Goal: Task Accomplishment & Management: Use online tool/utility

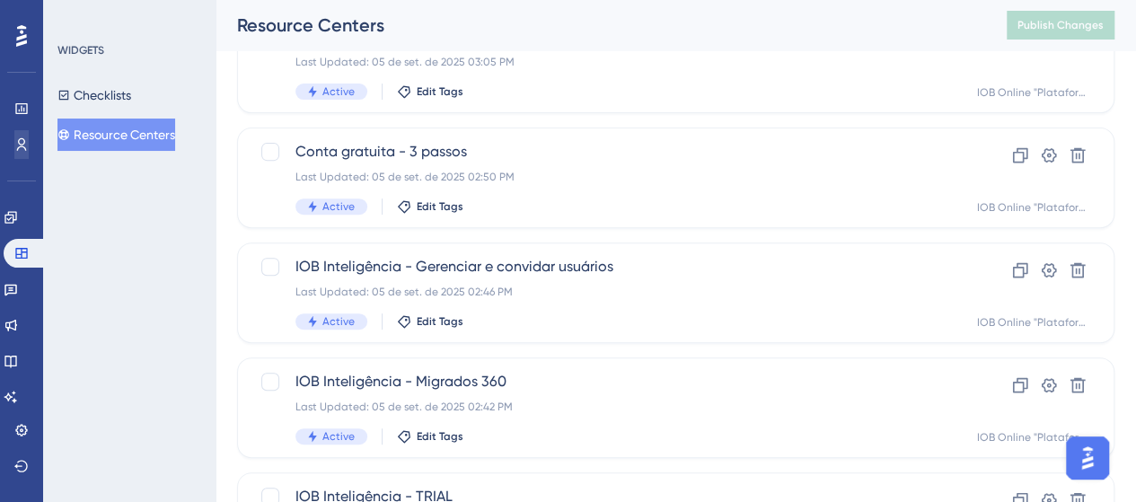
scroll to position [90, 0]
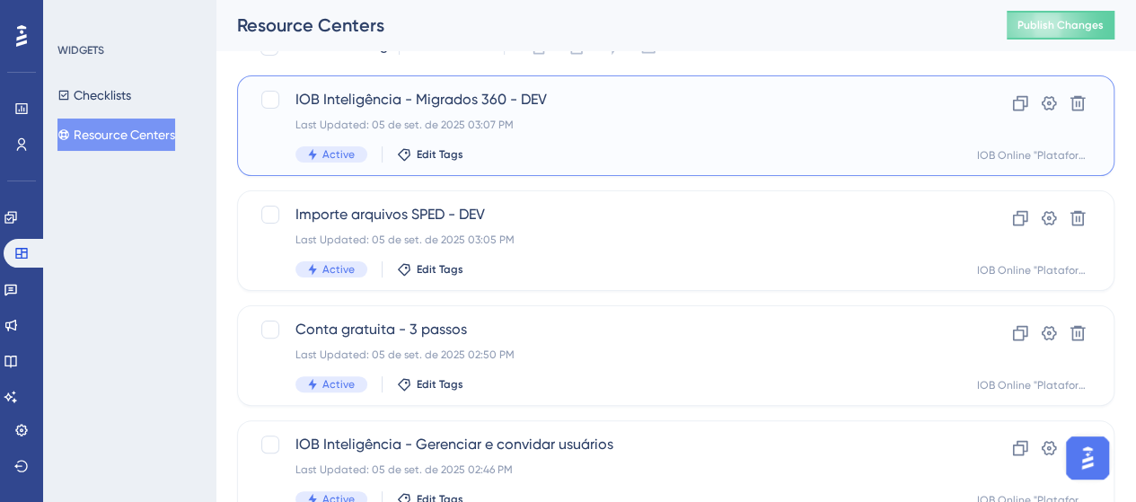
click at [435, 95] on span "IOB Inteligência - Migrados 360 - DEV" at bounding box center [603, 100] width 617 height 22
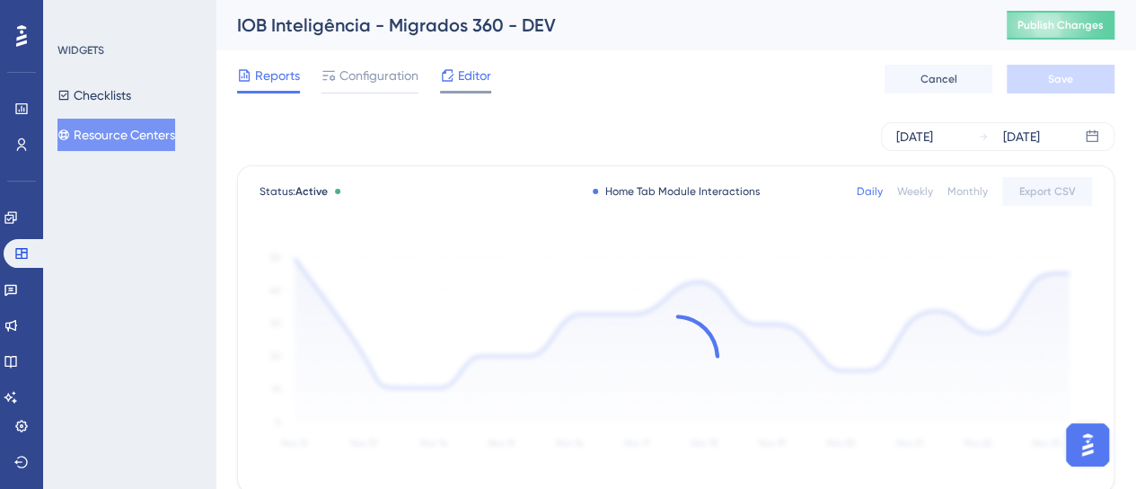
click at [472, 82] on span "Editor" at bounding box center [474, 76] width 33 height 22
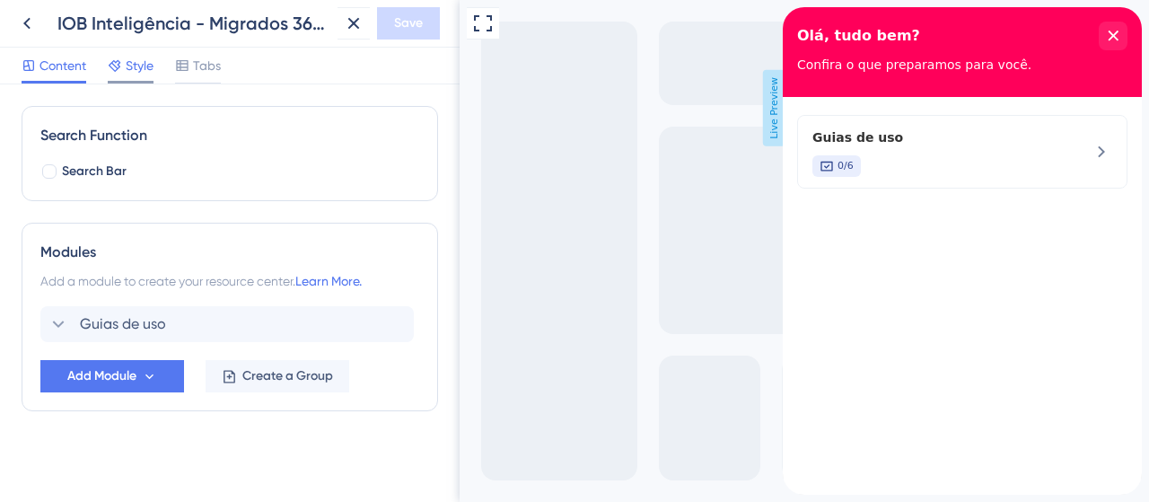
click at [144, 73] on span "Style" at bounding box center [140, 66] width 28 height 22
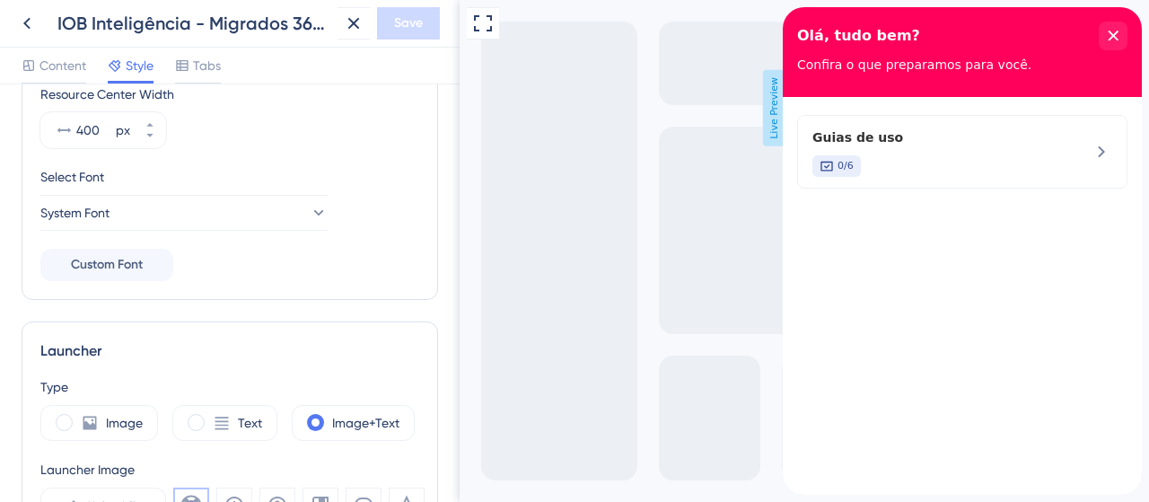
click at [128, 58] on input "#FF005A" at bounding box center [116, 48] width 70 height 22
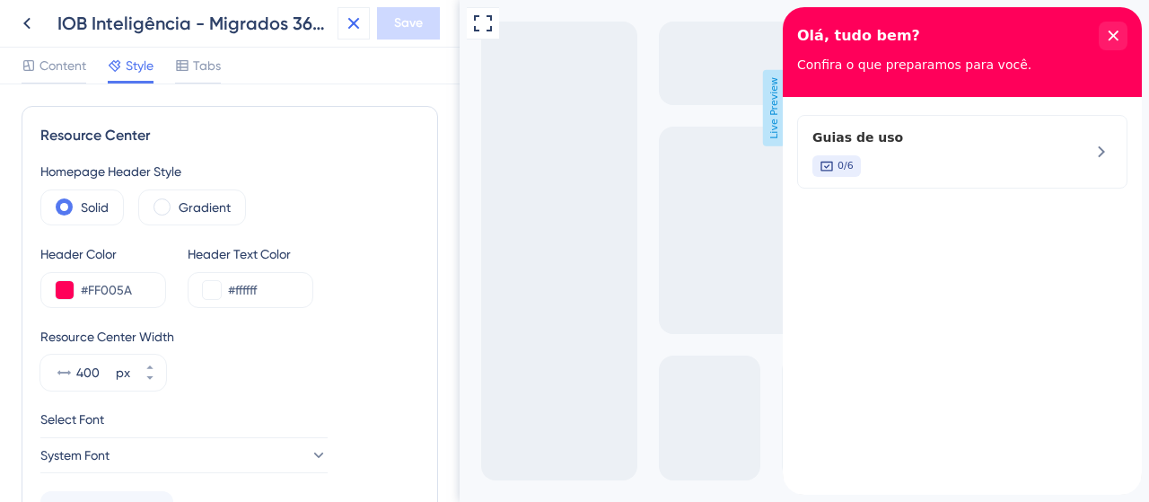
click at [355, 24] on icon at bounding box center [354, 24] width 12 height 12
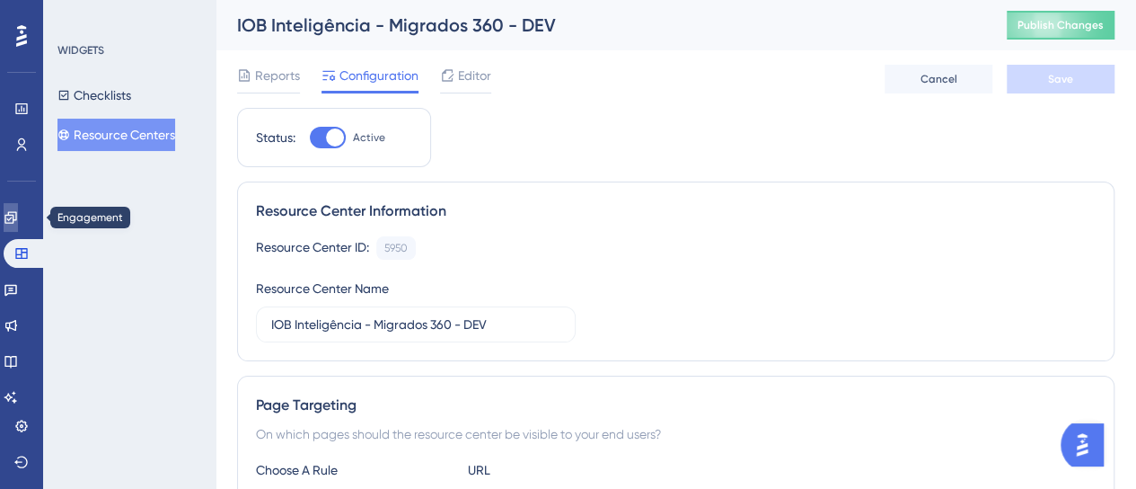
click at [16, 219] on icon at bounding box center [10, 217] width 12 height 12
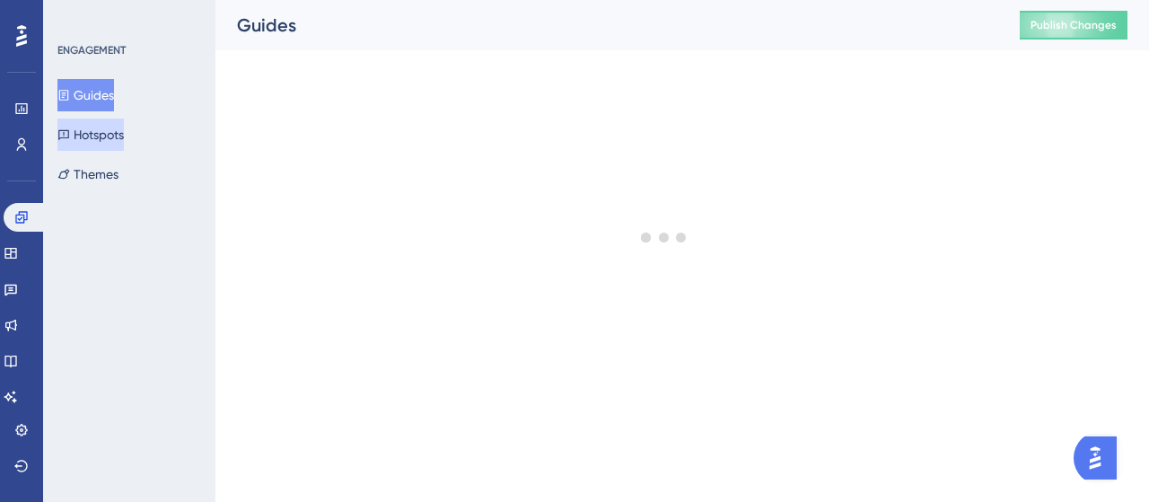
click at [113, 147] on button "Hotspots" at bounding box center [90, 135] width 66 height 32
click at [113, 143] on button "Hotspots" at bounding box center [90, 135] width 66 height 32
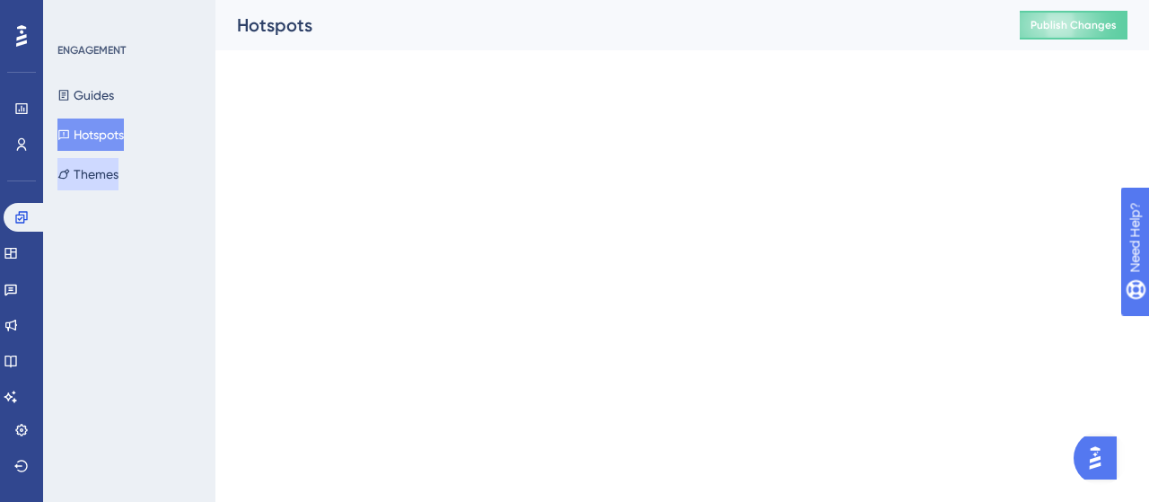
click at [112, 170] on button "Themes" at bounding box center [87, 174] width 61 height 32
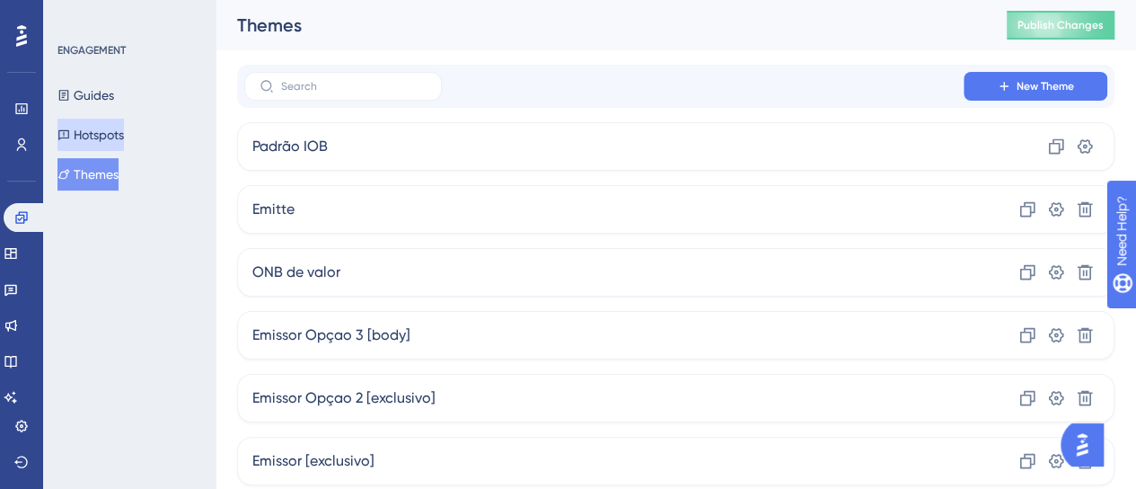
click at [88, 128] on button "Hotspots" at bounding box center [90, 135] width 66 height 32
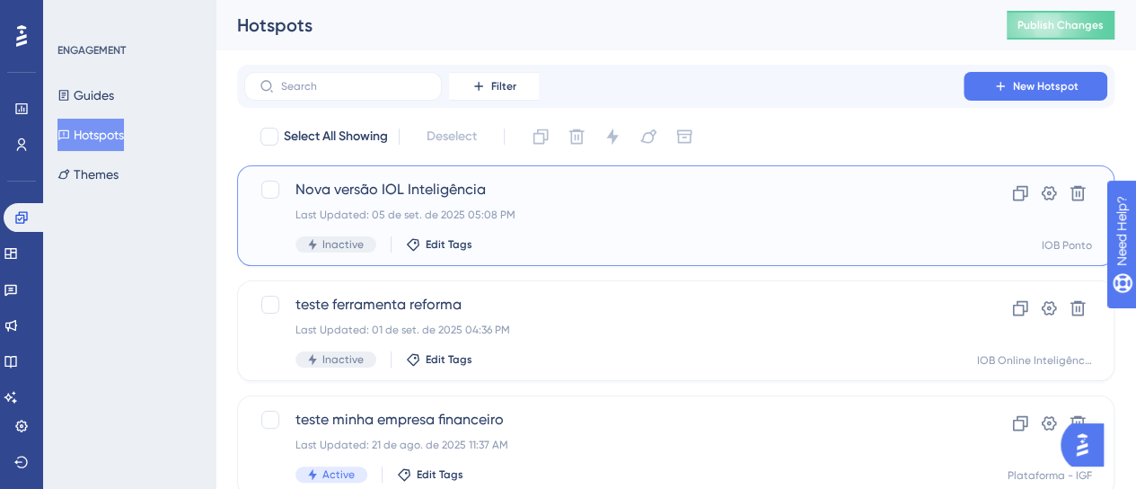
click at [638, 206] on div "Nova versão IOL Inteligência Last Updated: 05 de set. de 2025 05:08 PM Inactive…" at bounding box center [603, 216] width 617 height 74
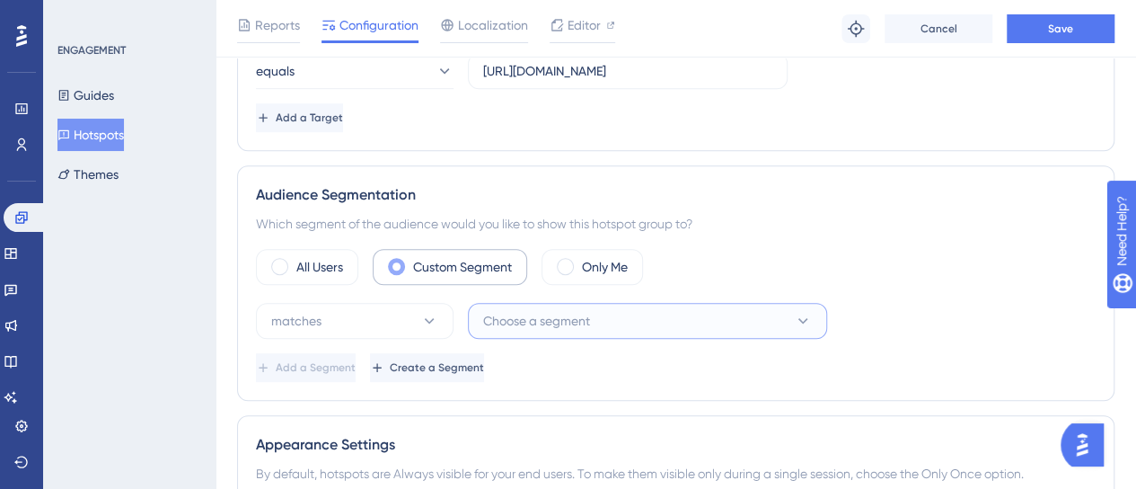
click at [526, 317] on span "Choose a segment" at bounding box center [536, 321] width 107 height 22
click at [528, 317] on span "Choose a segment" at bounding box center [536, 321] width 107 height 22
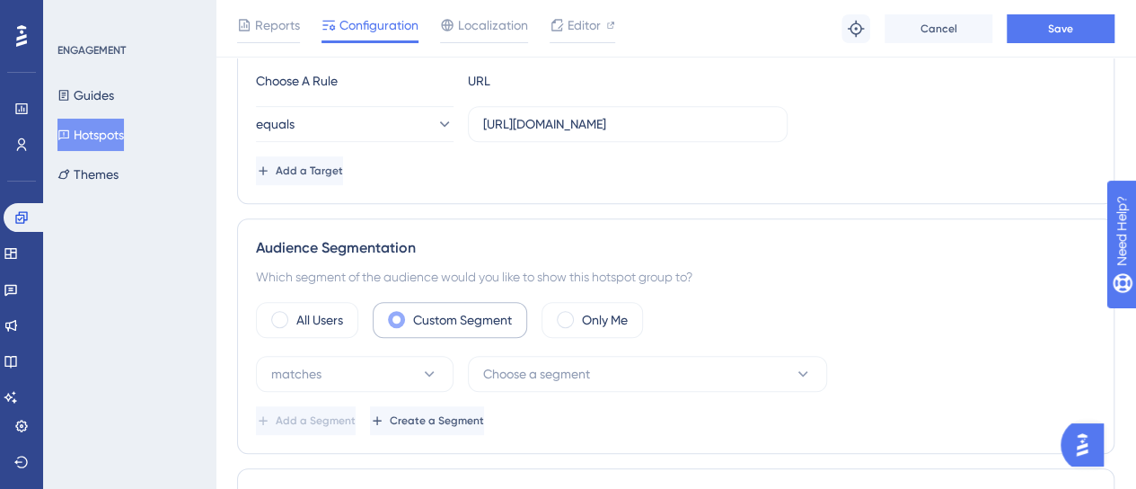
scroll to position [393, 0]
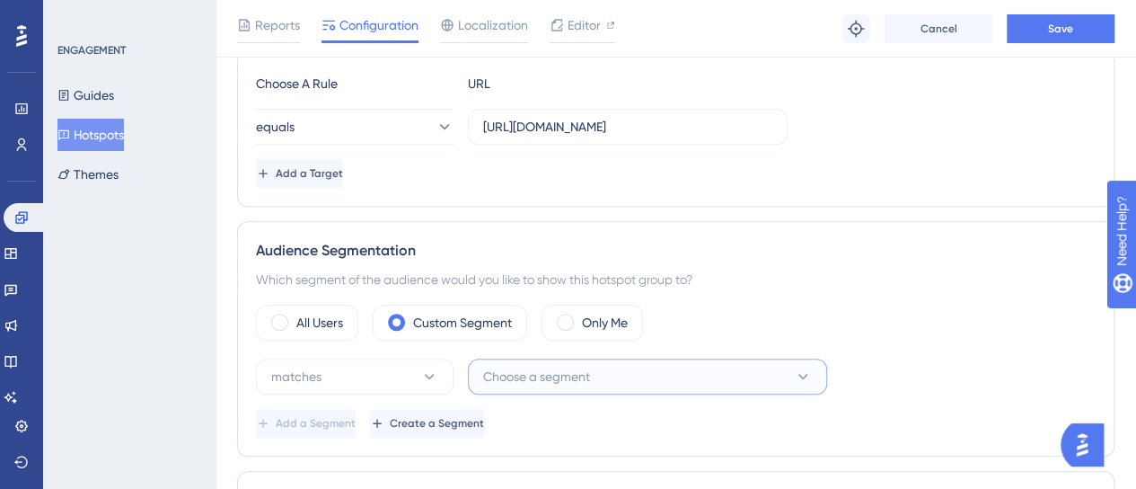
click at [605, 372] on button "Choose a segment" at bounding box center [647, 376] width 359 height 36
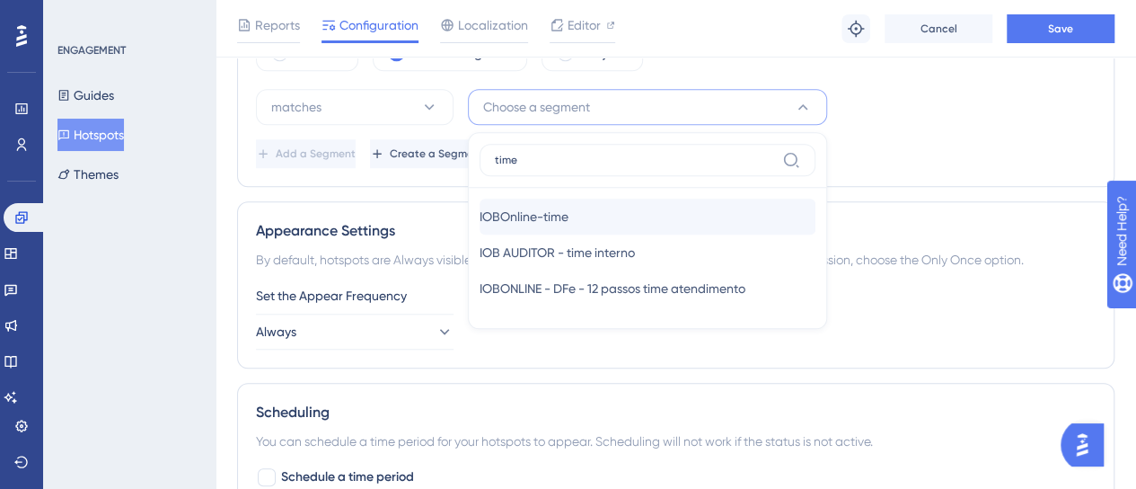
type input "time"
click at [568, 208] on span "IOBOnline-time" at bounding box center [524, 217] width 89 height 22
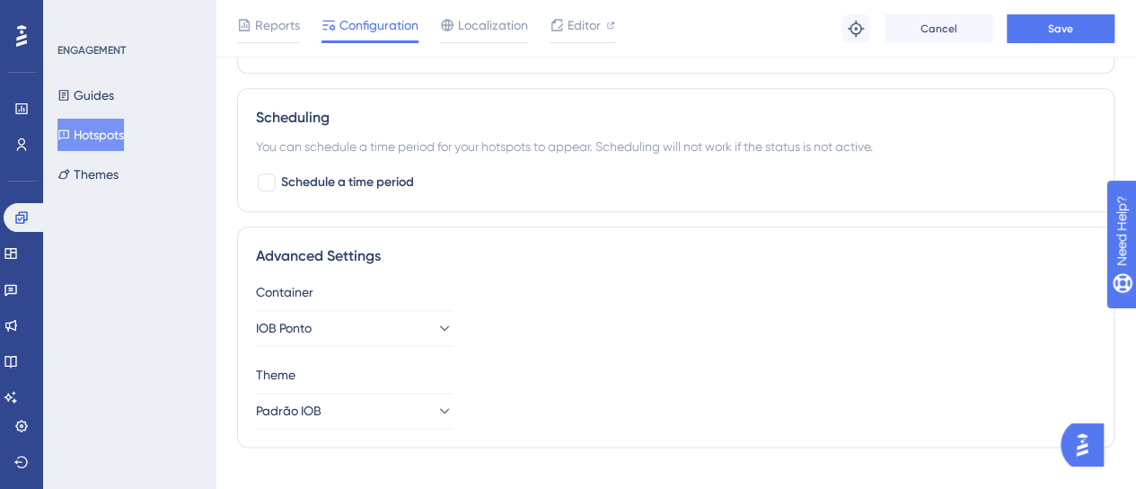
scroll to position [982, 0]
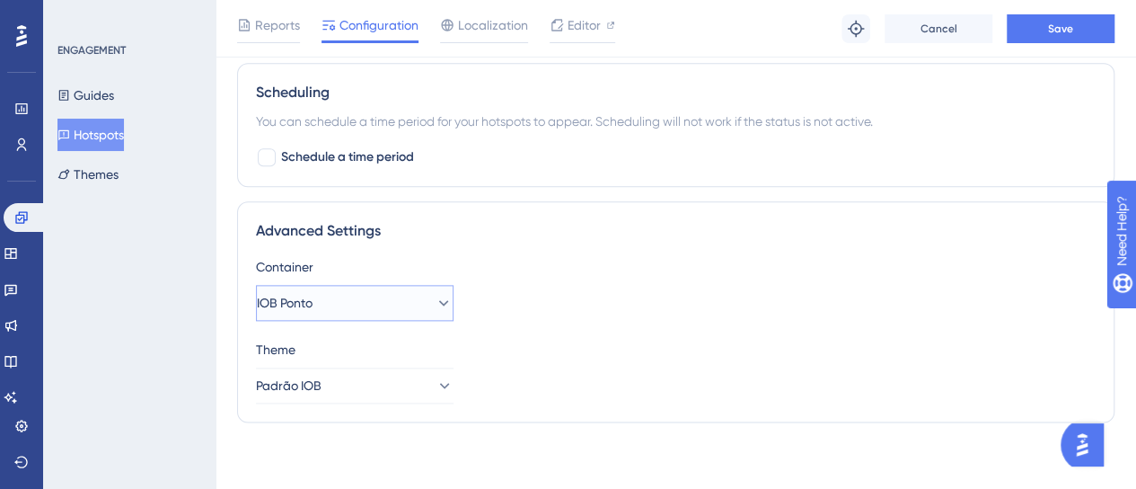
click at [373, 304] on button "IOB Ponto" at bounding box center [355, 303] width 198 height 36
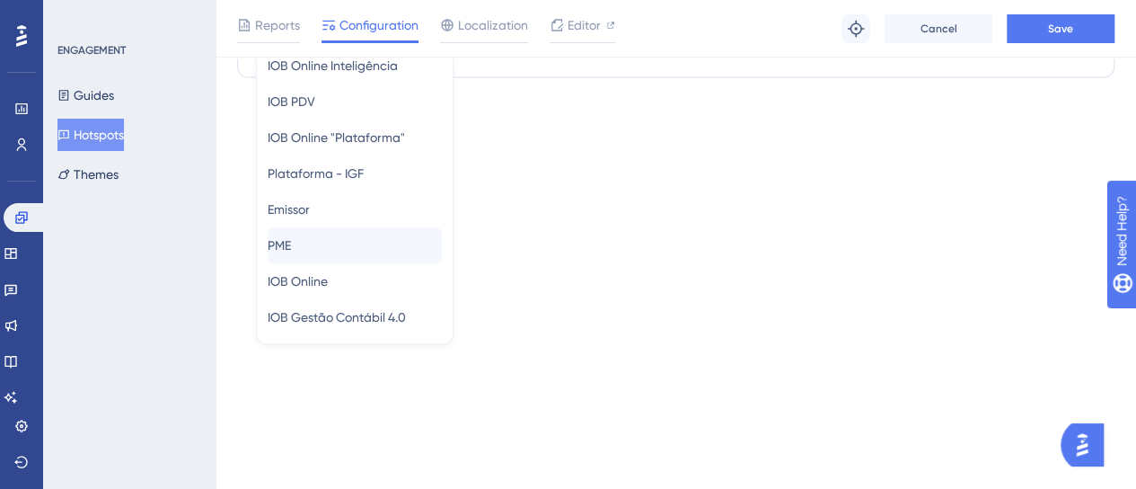
scroll to position [272, 0]
click at [356, 269] on div "IOB Online IOB Online" at bounding box center [355, 279] width 174 height 36
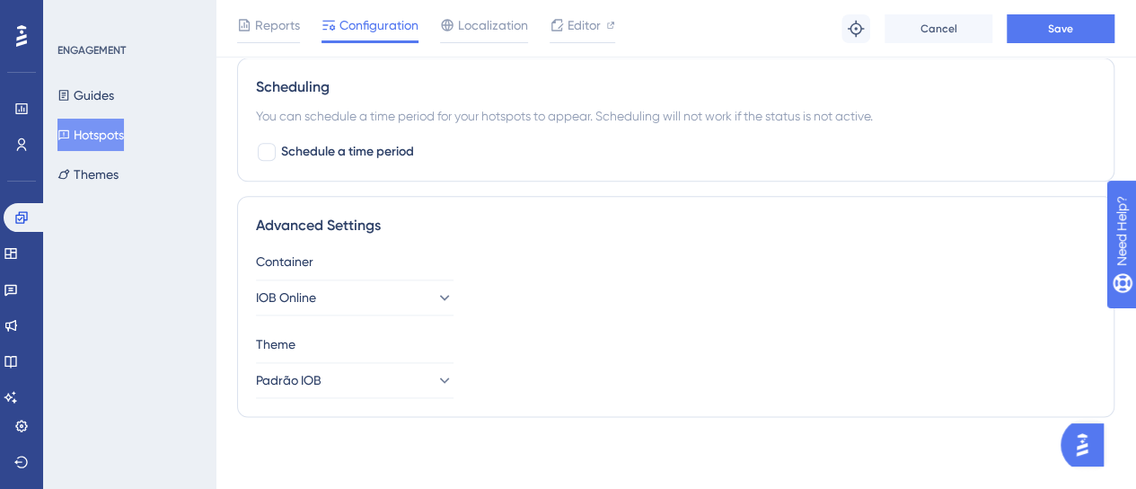
scroll to position [982, 0]
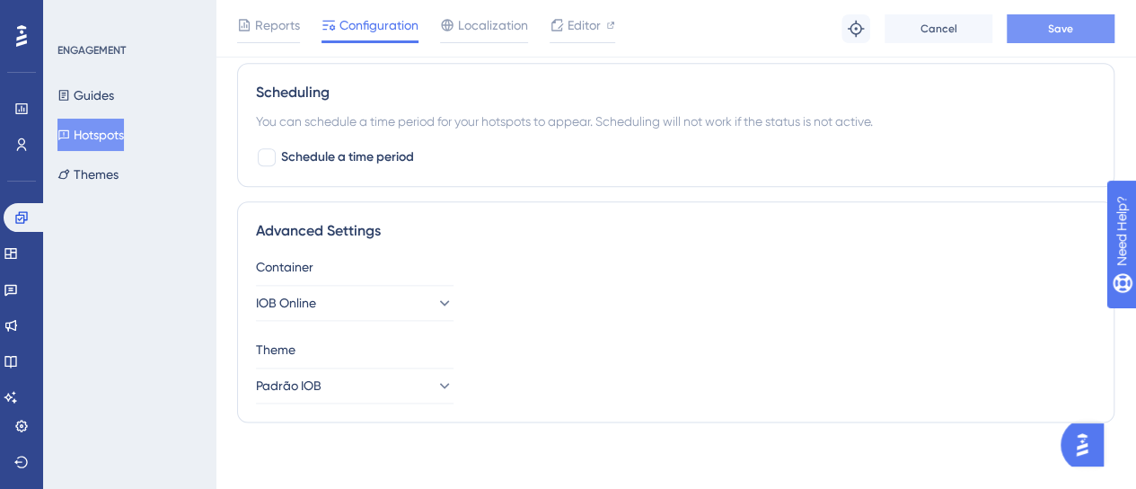
click at [1044, 31] on button "Save" at bounding box center [1061, 28] width 108 height 29
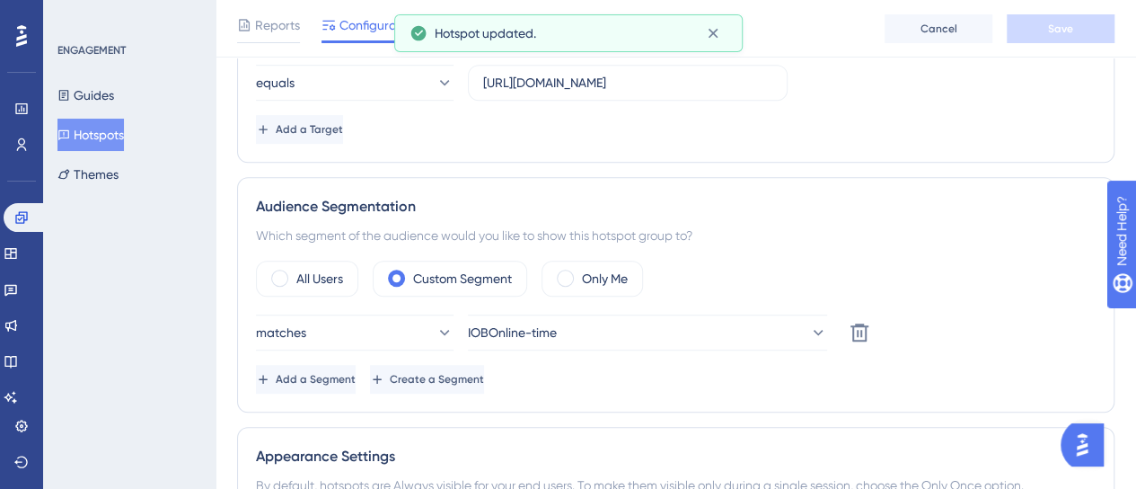
scroll to position [0, 0]
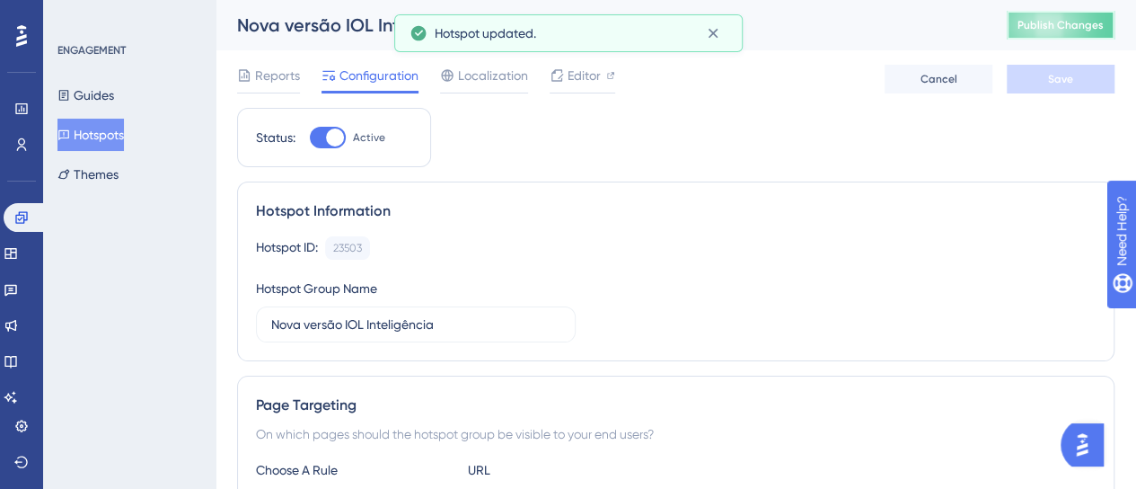
click at [1081, 31] on span "Publish Changes" at bounding box center [1060, 25] width 86 height 14
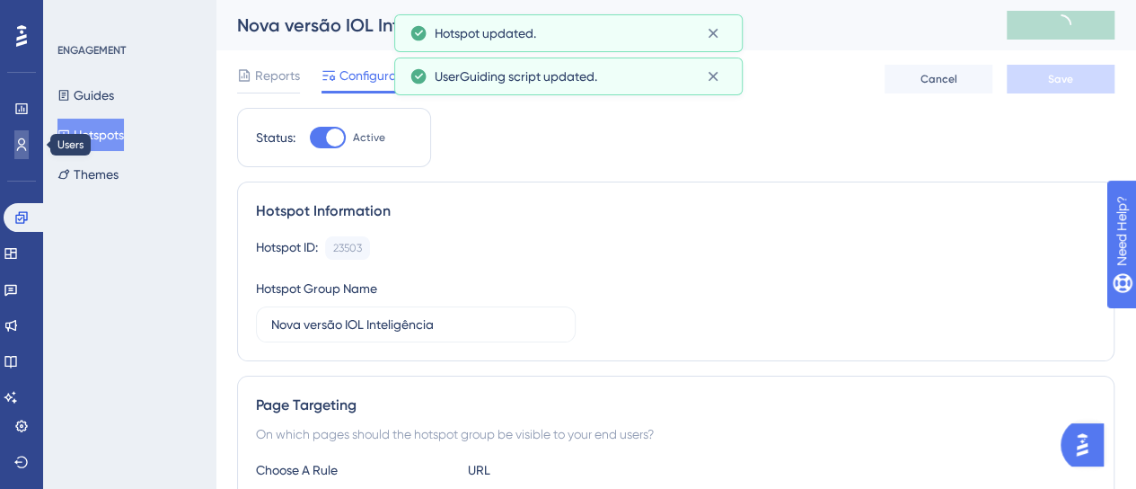
click at [29, 144] on link at bounding box center [21, 144] width 14 height 29
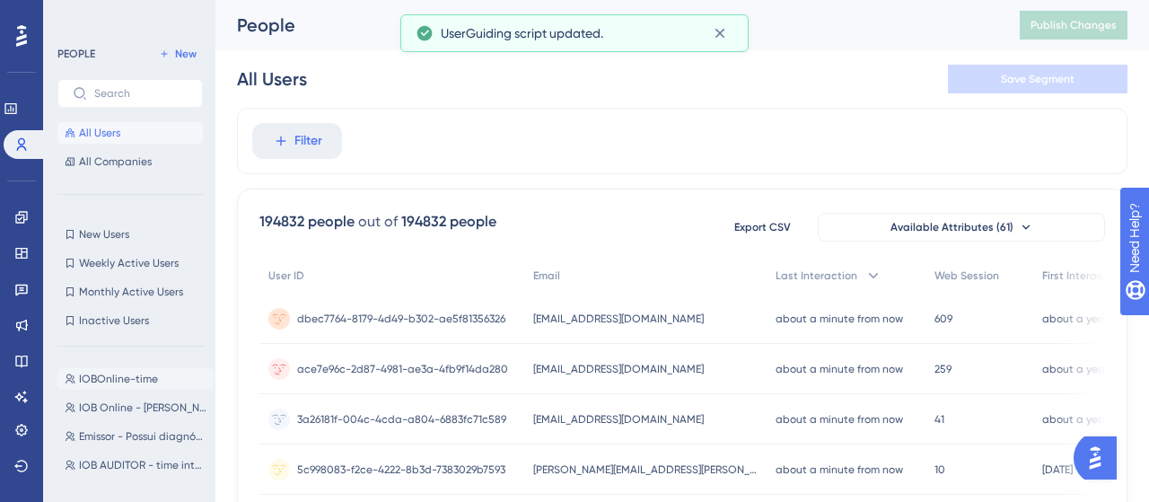
click at [113, 374] on span "IOBOnline-time" at bounding box center [118, 379] width 79 height 14
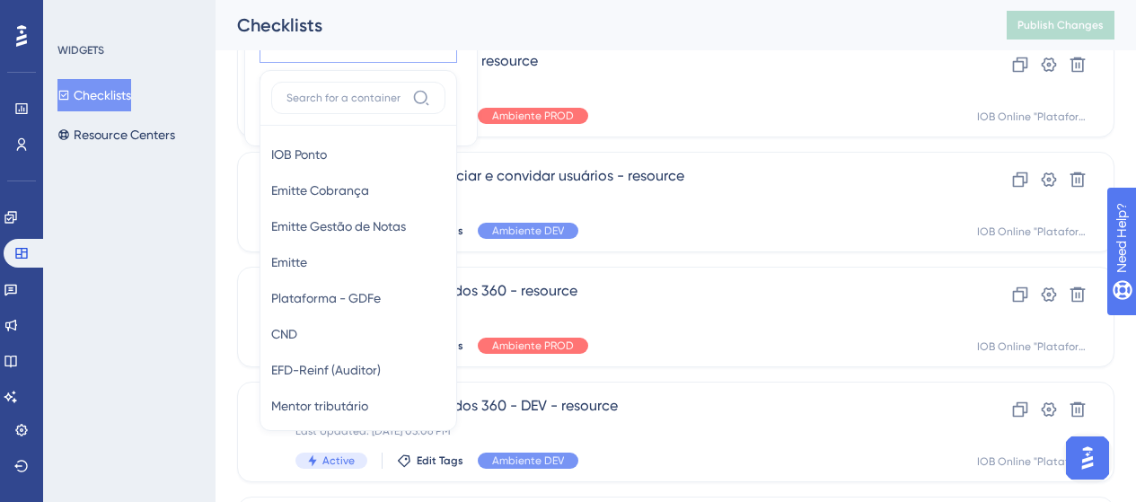
scroll to position [339, 0]
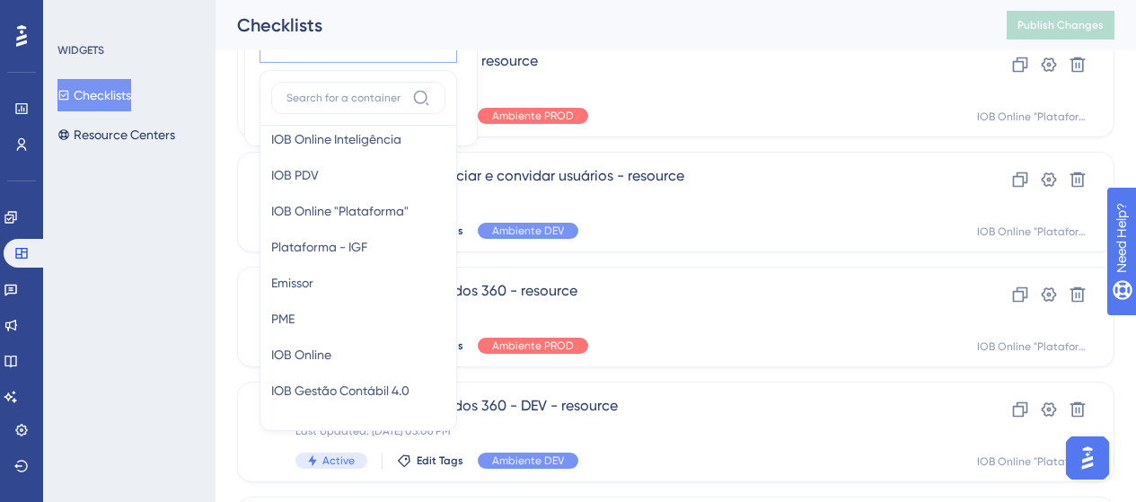
drag, startPoint x: 181, startPoint y: 363, endPoint x: 163, endPoint y: 501, distance: 139.6
click at [181, 363] on div "WIDGETS Checklists Resource Centers" at bounding box center [129, 251] width 172 height 502
